Goal: Task Accomplishment & Management: Manage account settings

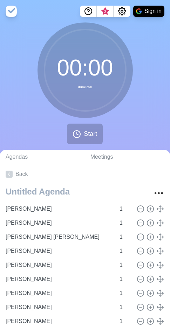
click at [165, 41] on div "00 : 00 33m Total Start" at bounding box center [85, 86] width 170 height 128
click at [119, 11] on icon "Settings" at bounding box center [122, 11] width 8 height 8
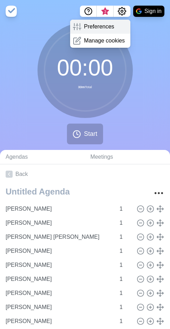
click at [105, 28] on p "Preferences" at bounding box center [99, 26] width 30 height 8
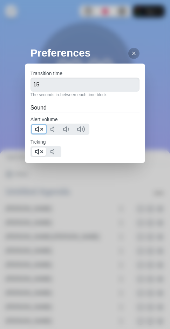
click at [39, 127] on icon at bounding box center [39, 129] width 8 height 8
click at [37, 151] on polygon at bounding box center [37, 151] width 3 height 5
click at [131, 51] on icon at bounding box center [134, 54] width 6 height 6
